Goal: Find specific page/section: Find specific page/section

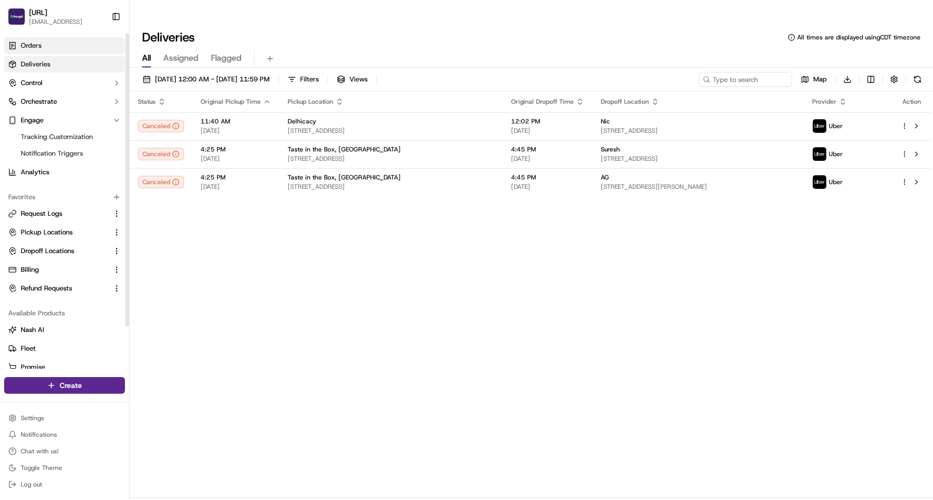
click at [47, 41] on link "Orders" at bounding box center [64, 45] width 121 height 17
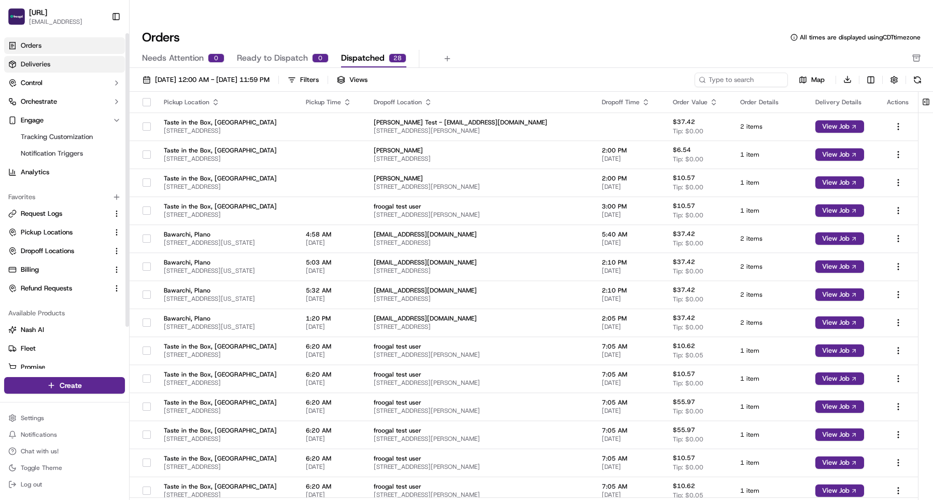
click at [48, 58] on link "Deliveries" at bounding box center [64, 64] width 121 height 17
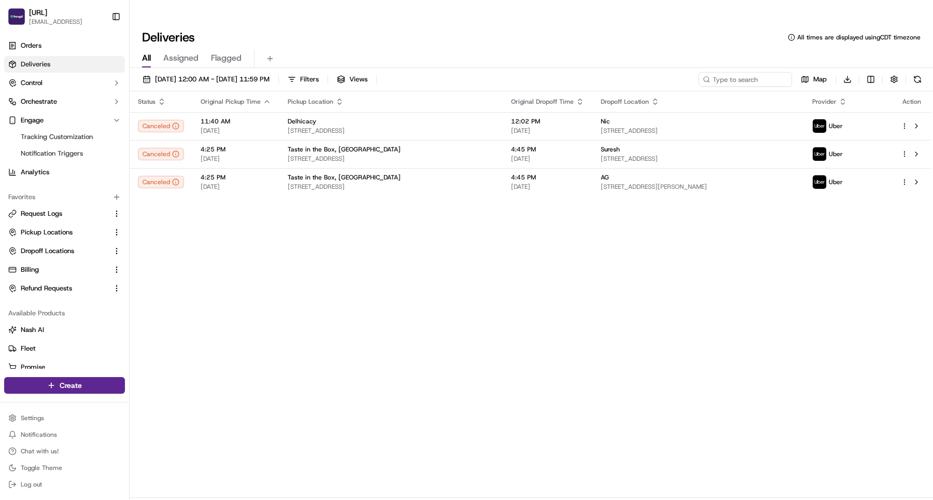
click at [172, 251] on div "Status Original Pickup Time Pickup Location Original Dropoff Time Dropoff Locat…" at bounding box center [530, 294] width 801 height 406
